Goal: Information Seeking & Learning: Learn about a topic

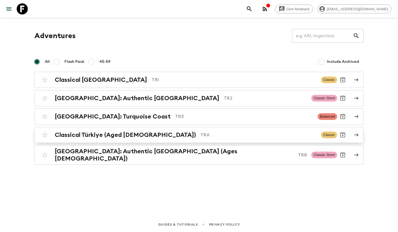
click at [140, 136] on h2 "Classical Türkiye (Aged 45-59)" at bounding box center [125, 134] width 141 height 7
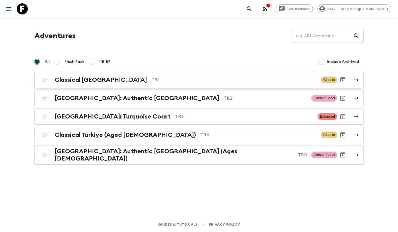
click at [152, 78] on p "TR1" at bounding box center [234, 79] width 165 height 7
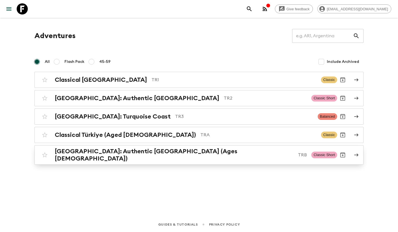
click at [149, 153] on h2 "Turkey: Authentic Istanbul (Ages 45-59)" at bounding box center [174, 155] width 239 height 14
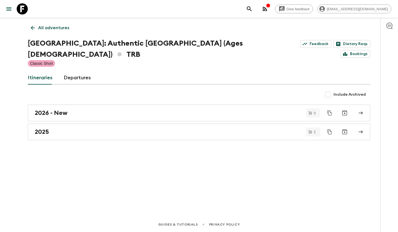
click at [63, 26] on p "All adventures" at bounding box center [53, 27] width 31 height 7
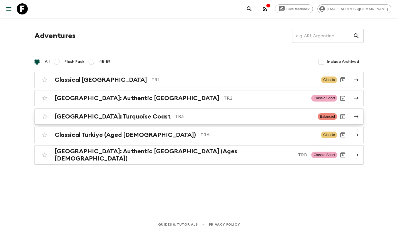
click at [227, 118] on p "TR3" at bounding box center [244, 116] width 138 height 7
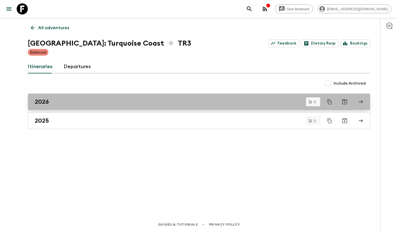
click at [86, 106] on link "2026" at bounding box center [199, 101] width 343 height 17
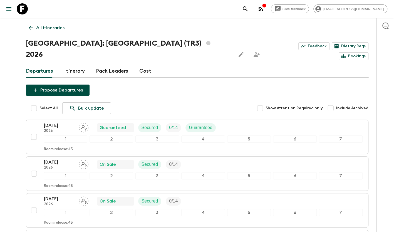
click at [59, 26] on p "All itineraries" at bounding box center [50, 27] width 28 height 7
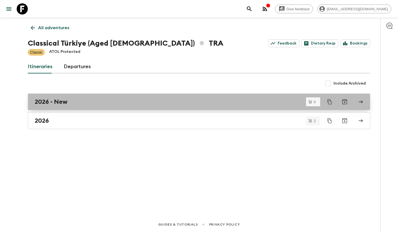
click at [118, 103] on div "2026 - New" at bounding box center [194, 101] width 318 height 7
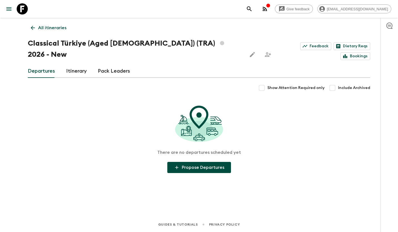
click at [51, 29] on p "All itineraries" at bounding box center [52, 27] width 28 height 7
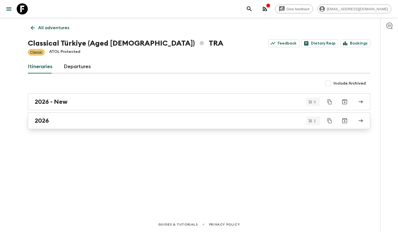
click at [87, 122] on div "2026" at bounding box center [194, 120] width 318 height 7
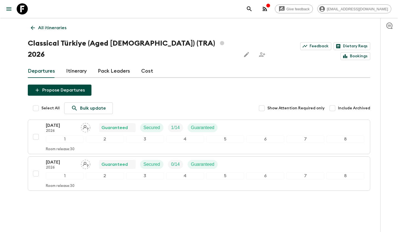
click at [194, 85] on div "Propose Departures Select All Bulk update Show Attention Required only Include …" at bounding box center [199, 145] width 343 height 120
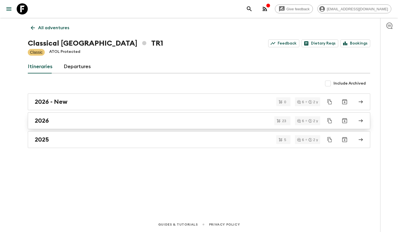
click at [85, 122] on div "2026" at bounding box center [194, 120] width 318 height 7
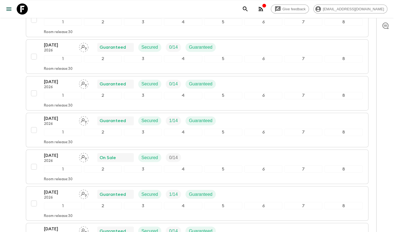
scroll to position [389, 0]
